Goal: Transaction & Acquisition: Purchase product/service

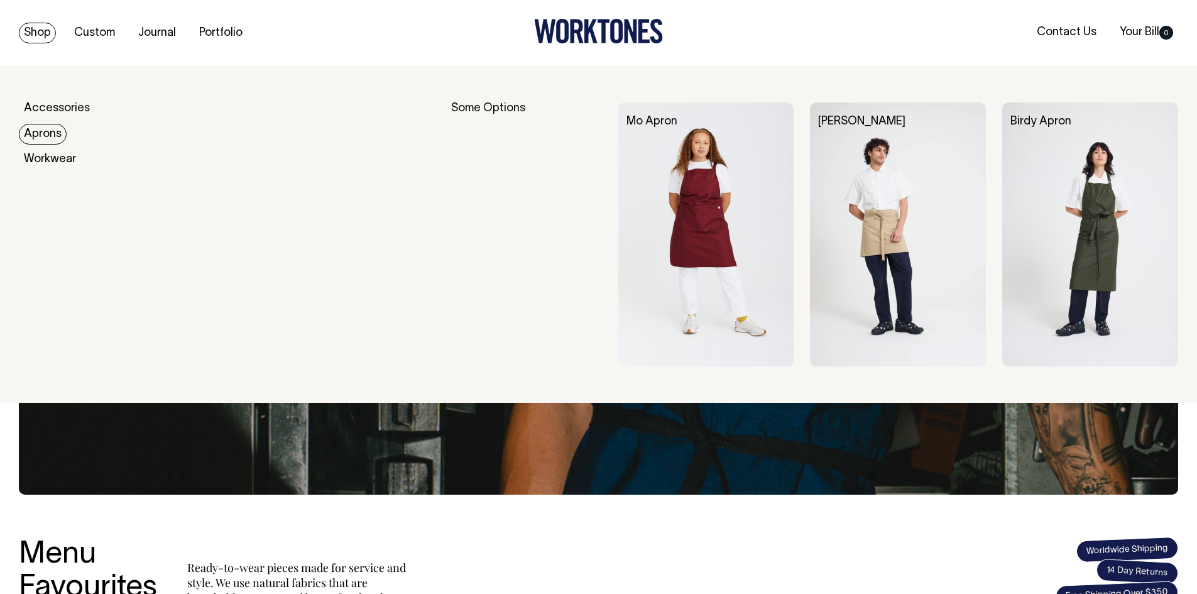
click at [52, 136] on link "Aprons" at bounding box center [43, 134] width 48 height 21
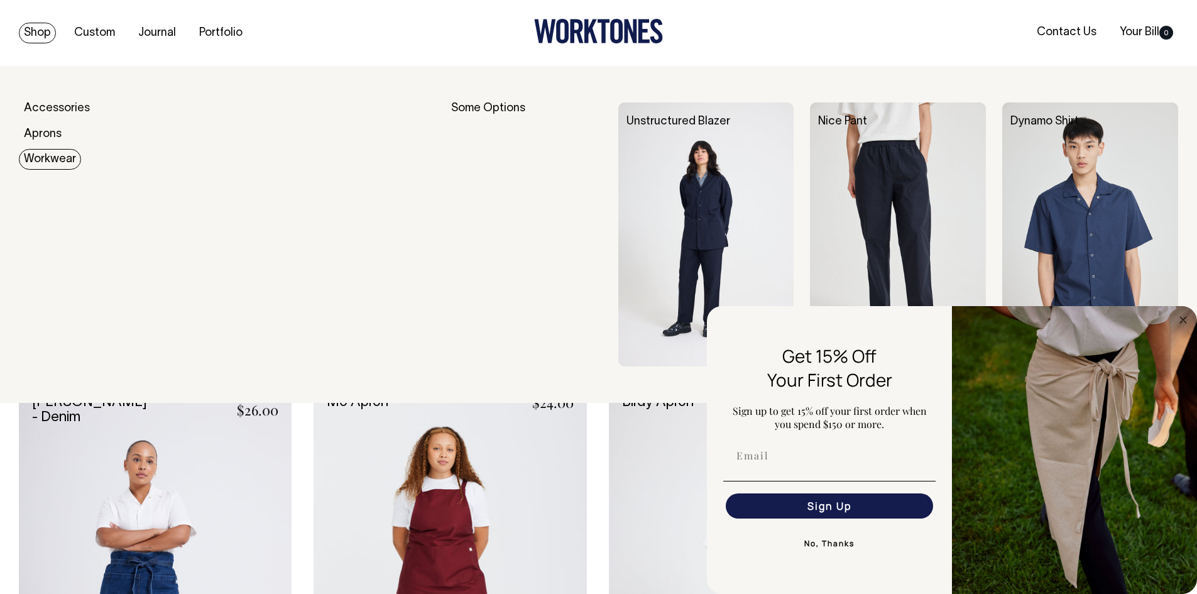
click at [41, 158] on link "Workwear" at bounding box center [50, 159] width 62 height 21
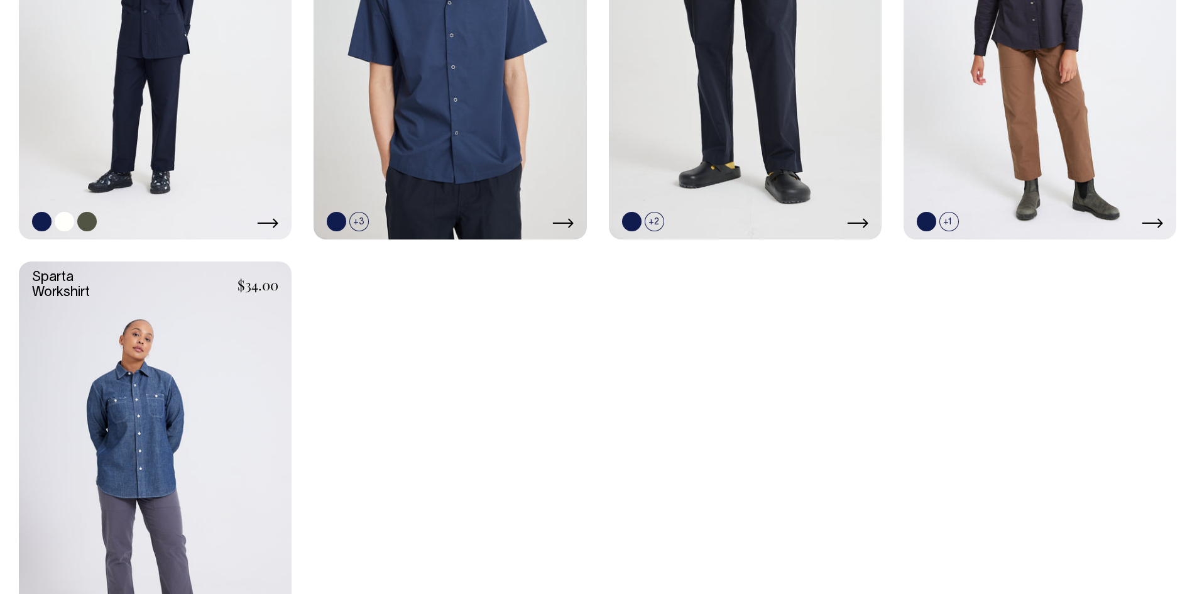
scroll to position [589, 0]
click at [274, 223] on icon at bounding box center [267, 224] width 21 height 10
